Goal: Information Seeking & Learning: Learn about a topic

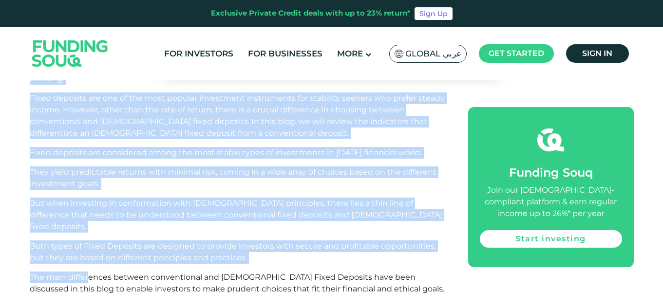
scroll to position [584, 0]
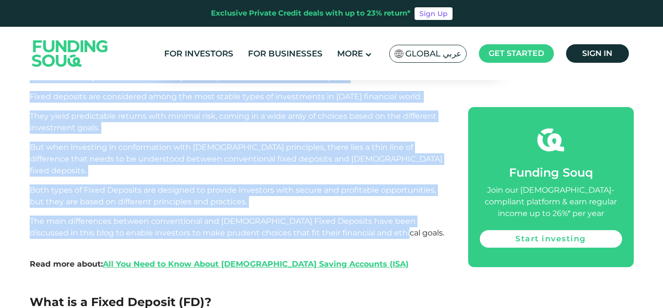
drag, startPoint x: 31, startPoint y: 150, endPoint x: 386, endPoint y: 199, distance: 358.3
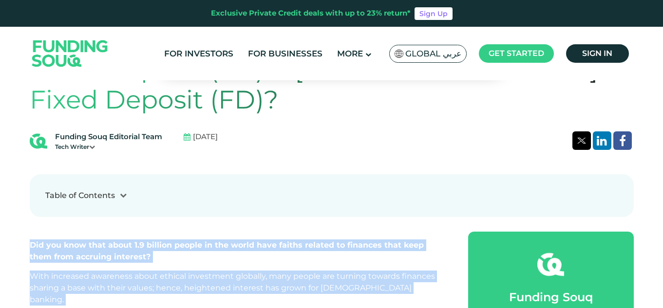
scroll to position [292, 0]
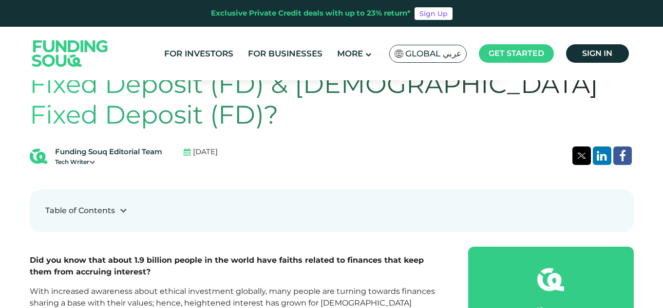
click at [401, 207] on div "Table of Contents 1 What is a Fixed Deposit FD ? 2 Conventional Fixed Deposit V…" at bounding box center [332, 210] width 604 height 43
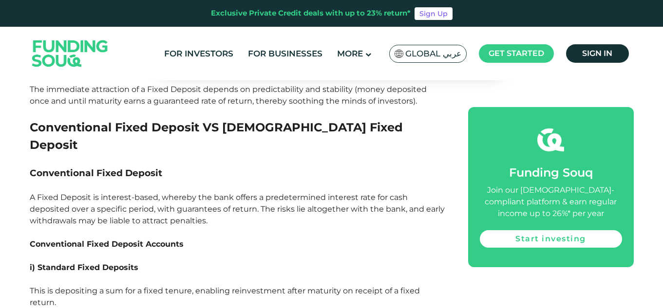
scroll to position [876, 0]
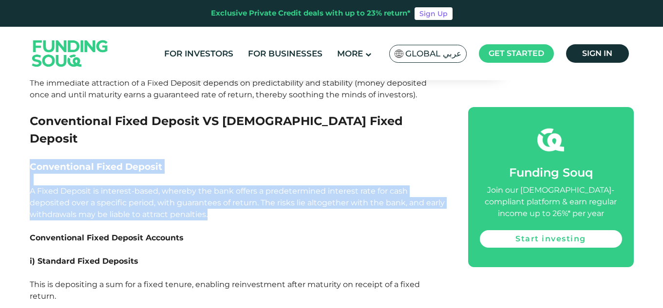
drag, startPoint x: 31, startPoint y: 115, endPoint x: 229, endPoint y: 162, distance: 203.6
copy div "Conventional Fixed Deposit A Fixed Deposit is interest-based, whereby the bank …"
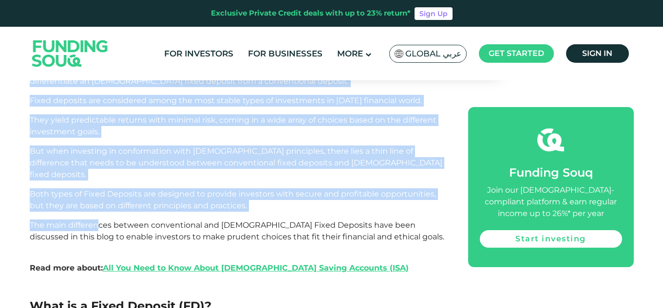
scroll to position [584, 0]
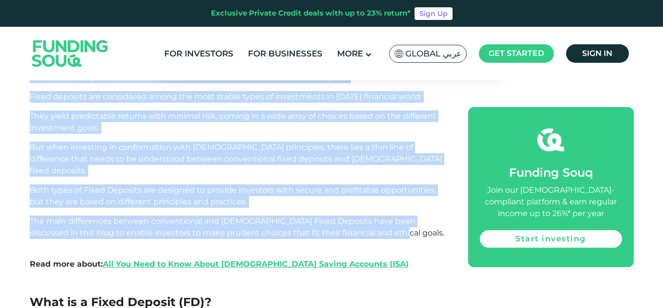
drag, startPoint x: 30, startPoint y: 149, endPoint x: 363, endPoint y: 204, distance: 337.4
copy div "Lor ips dolo sita conse 2.7 adipisc elitse do eiu tempo inci utlabo etdolor ma …"
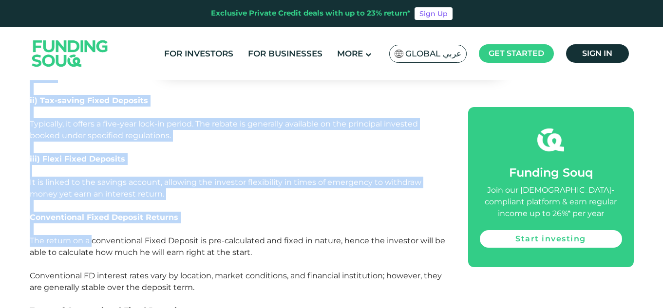
scroll to position [1120, 0]
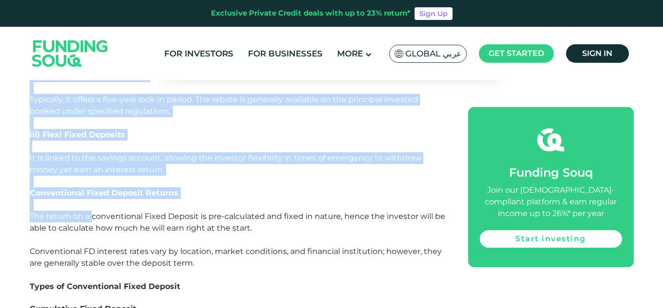
drag, startPoint x: 30, startPoint y: 145, endPoint x: 229, endPoint y: 213, distance: 210.3
copy div "A fixed deposit is a financial instrument provided by banks and Non-Bank Financ…"
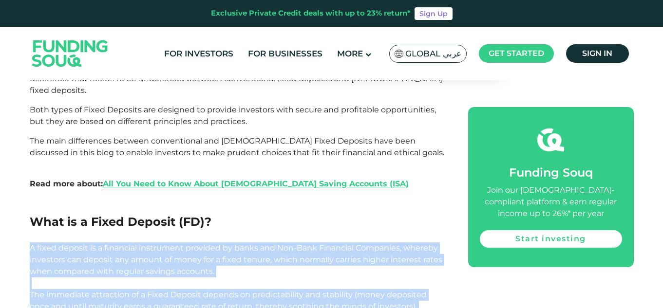
scroll to position [730, 0]
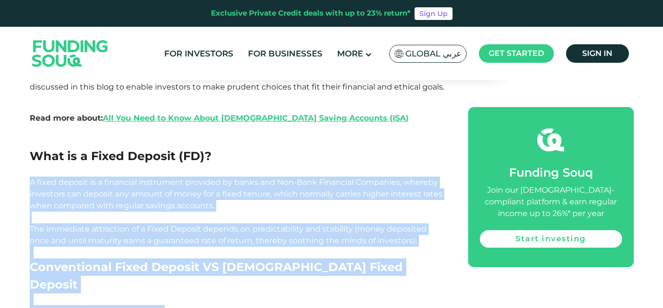
click at [106, 178] on span "A fixed deposit is a financial instrument provided by banks and Non-Bank Financ…" at bounding box center [236, 212] width 412 height 68
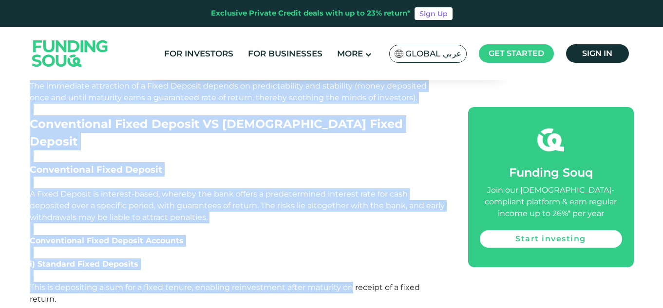
scroll to position [876, 0]
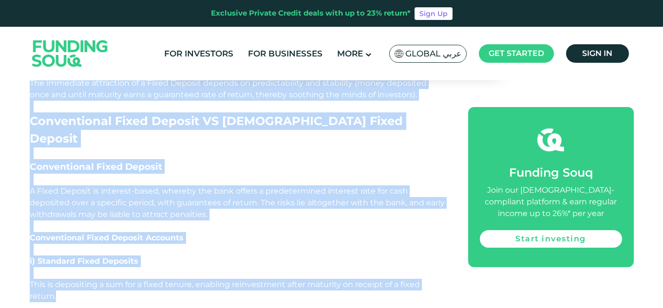
drag, startPoint x: 30, startPoint y: 145, endPoint x: 401, endPoint y: 241, distance: 382.7
copy div "A fixed deposit is a financial instrument provided by banks and Non-Bank Financ…"
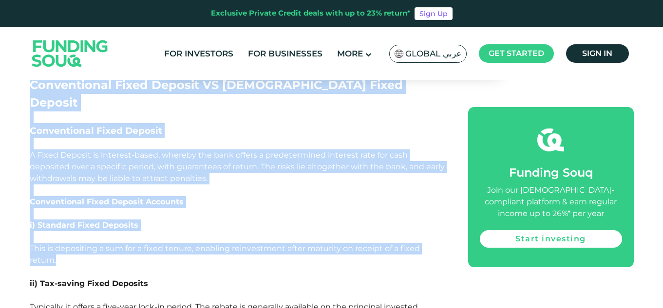
scroll to position [974, 0]
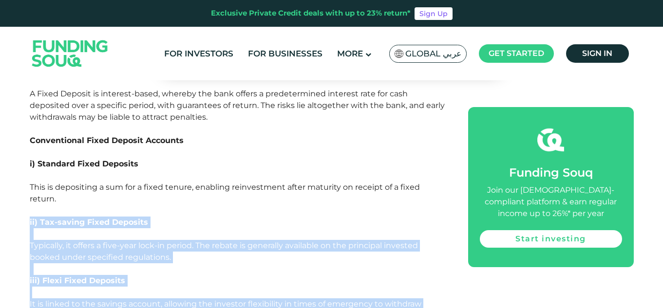
drag, startPoint x: 28, startPoint y: 167, endPoint x: 281, endPoint y: 272, distance: 273.9
copy div "ii) Tax-saving Fixed Deposits Typically, it offers a five-year lock-in period. …"
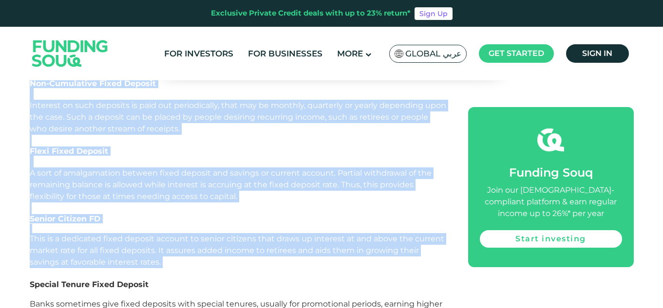
scroll to position [1412, 0]
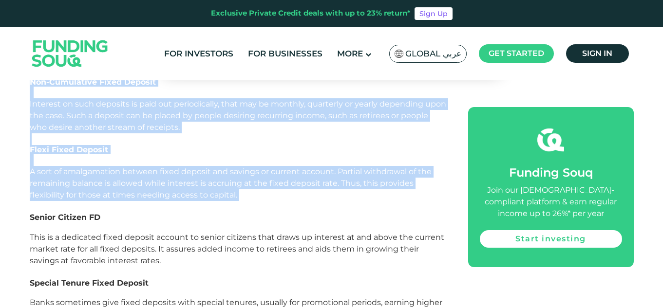
drag, startPoint x: 32, startPoint y: 141, endPoint x: 291, endPoint y: 151, distance: 259.7
copy div "Loremipsumdo Sitam Consect Adipisc Eli seddoe te i utlaboreetdo Magna Aliquae a…"
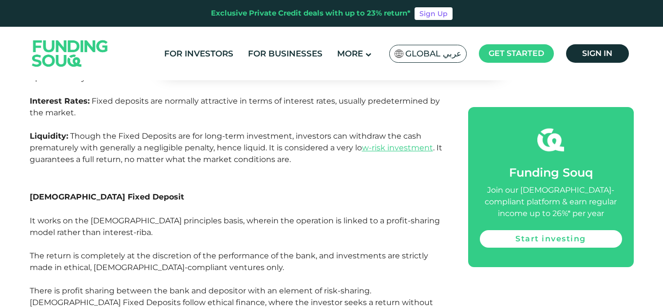
scroll to position [1947, 0]
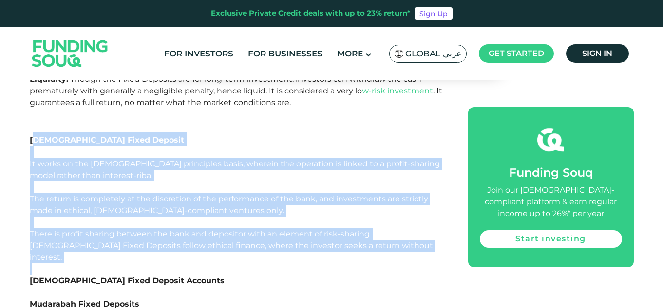
drag, startPoint x: 32, startPoint y: 86, endPoint x: 355, endPoint y: 206, distance: 344.9
copy div "slamic Fixed Deposit It works on the [DEMOGRAPHIC_DATA] principles basis, where…"
